Goal: Transaction & Acquisition: Purchase product/service

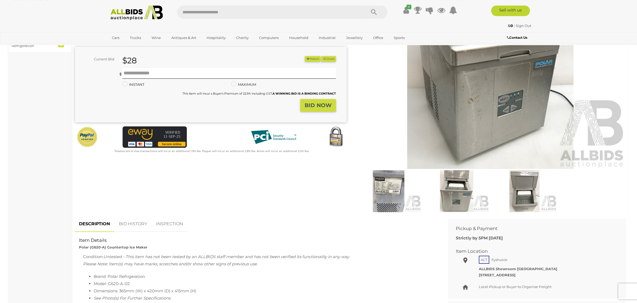
scroll to position [84, 0]
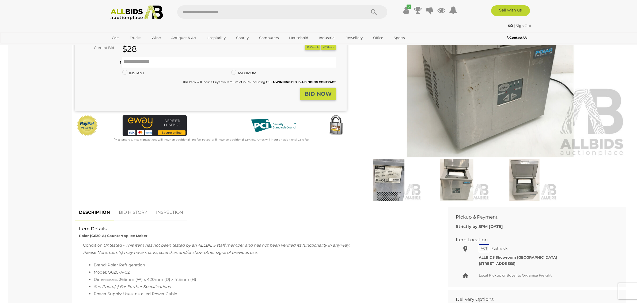
click at [445, 184] on img at bounding box center [456, 180] width 65 height 42
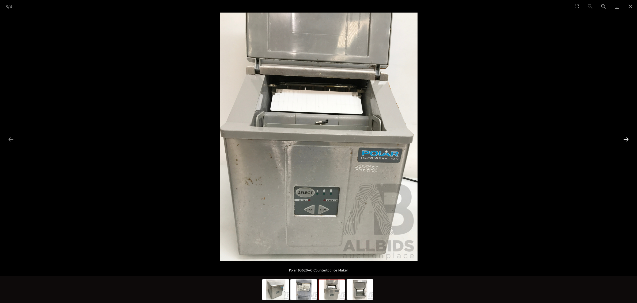
click at [630, 140] on button "Next slide" at bounding box center [625, 139] width 11 height 10
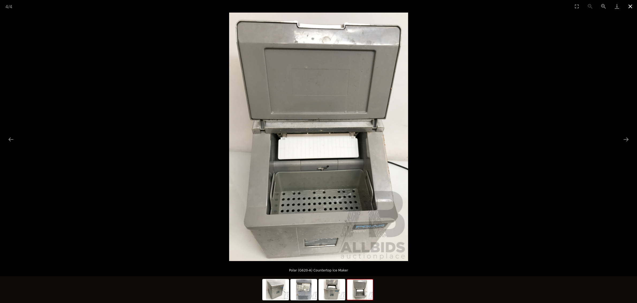
click at [628, 8] on button "Close gallery" at bounding box center [629, 6] width 13 height 13
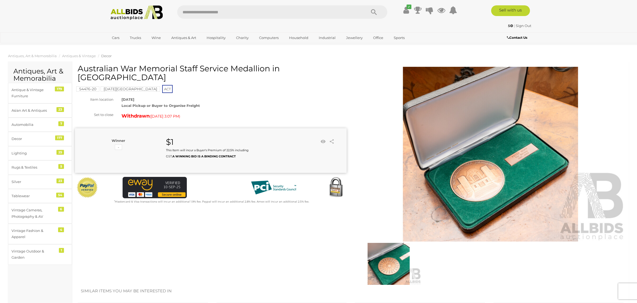
click at [124, 21] on div "✔ Track & Trace" at bounding box center [318, 10] width 637 height 21
click at [213, 14] on input "text" at bounding box center [269, 11] width 184 height 13
type input "*******"
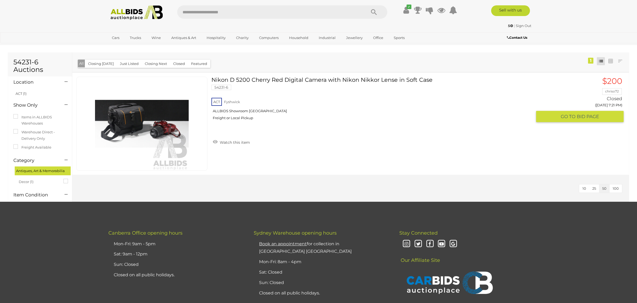
click at [288, 81] on link "Nikon D 5200 Cherry Red Digital Camera with Nikon Nikkor Lense in Soft Case 542…" at bounding box center [373, 101] width 316 height 48
